Goal: Task Accomplishment & Management: Complete application form

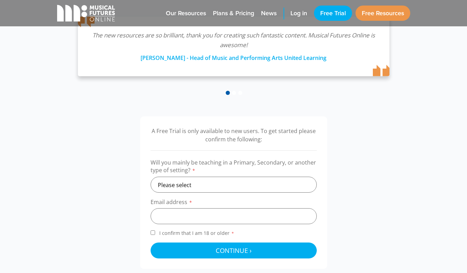
scroll to position [168, 0]
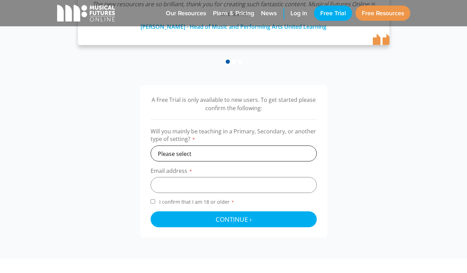
click at [247, 156] on select "Please select Primary Secondary Other" at bounding box center [233, 153] width 166 height 16
select select "secondary"
click at [240, 181] on input "email" at bounding box center [233, 185] width 166 height 16
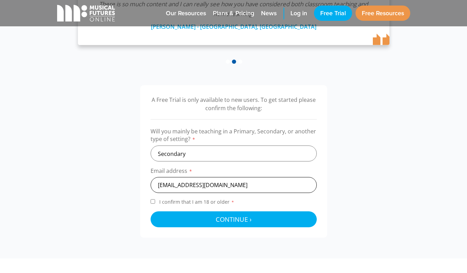
type input "tbtara4@gmail.com"
click at [153, 201] on input "I confirm that I am 18 or older *" at bounding box center [152, 201] width 4 height 4
checkbox input "true"
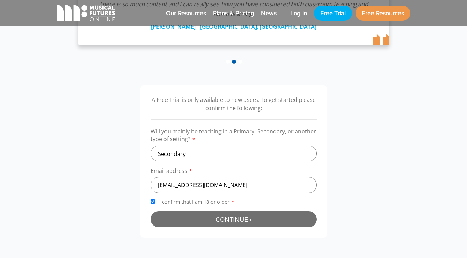
click at [220, 216] on span "Continue ›" at bounding box center [234, 218] width 36 height 9
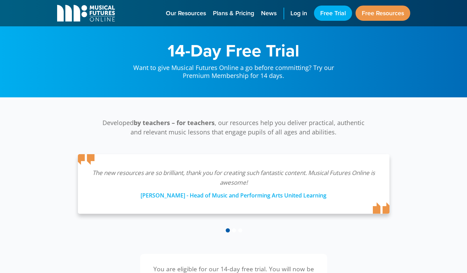
scroll to position [226, 0]
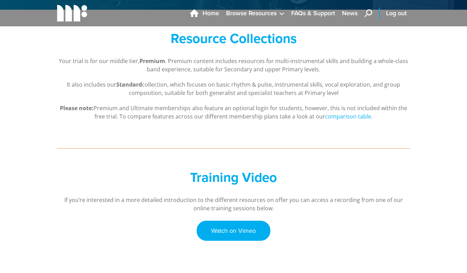
scroll to position [52, 0]
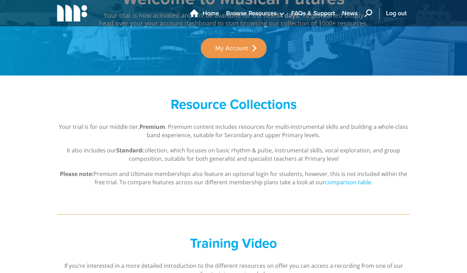
click at [368, 11] on icon "main navigation" at bounding box center [368, 13] width 8 height 8
